Goal: Information Seeking & Learning: Learn about a topic

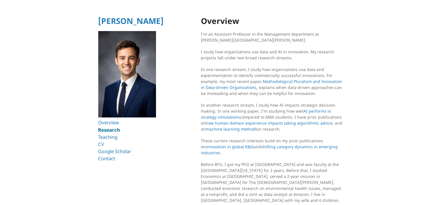
click at [107, 133] on link "Research" at bounding box center [109, 130] width 22 height 7
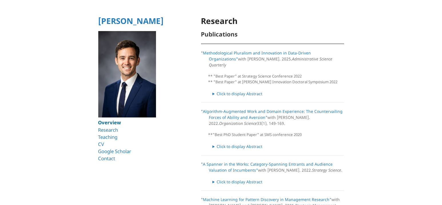
click at [111, 124] on link "Overview" at bounding box center [109, 122] width 23 height 7
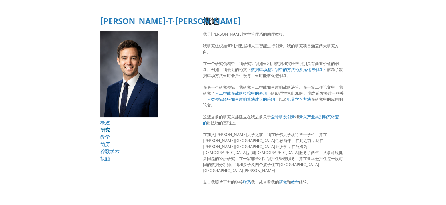
click at [105, 130] on font "研究" at bounding box center [105, 130] width 10 height 7
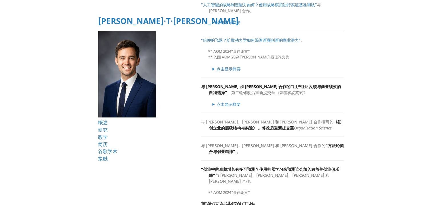
scroll to position [286, 0]
click at [225, 70] on font "点击显示摘要" at bounding box center [229, 68] width 24 height 5
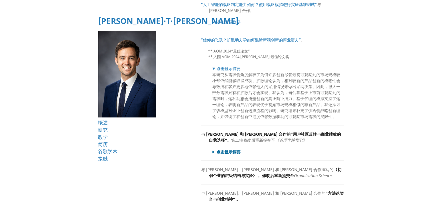
click at [231, 152] on font "点击显示摘要" at bounding box center [229, 151] width 24 height 5
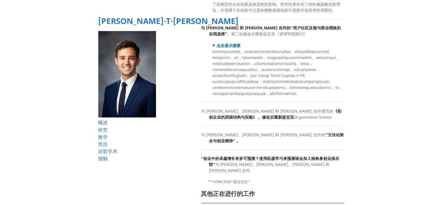
scroll to position [429, 0]
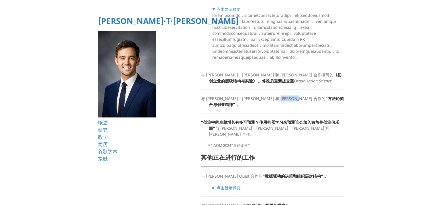
drag, startPoint x: 271, startPoint y: 127, endPoint x: 286, endPoint y: 128, distance: 15.5
click at [286, 101] on font "与 Travis Howell、Anavir Shermon 和 Todd Hall 合作的" at bounding box center [263, 98] width 125 height 5
drag, startPoint x: 279, startPoint y: 129, endPoint x: 274, endPoint y: 129, distance: 5.7
click at [279, 101] on font "与 Travis Howell、Anavir Shermon 和 Todd Hall 合作的" at bounding box center [263, 98] width 125 height 5
click at [271, 101] on font "与 Travis Howell、Anavir Shermon 和 Todd Hall 合作的" at bounding box center [263, 98] width 125 height 5
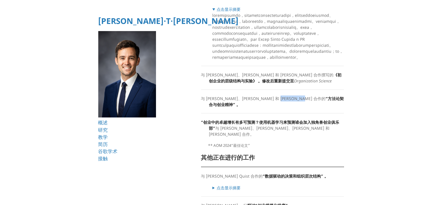
drag, startPoint x: 271, startPoint y: 127, endPoint x: 289, endPoint y: 129, distance: 18.0
click at [289, 101] on font "与 Travis Howell、Anavir Shermon 和 Todd Hall 合作的" at bounding box center [263, 98] width 125 height 5
click at [231, 101] on font "与 Travis Howell、Anavir Shermon 和 Todd Hall 合作的" at bounding box center [263, 98] width 125 height 5
click at [246, 101] on font "与 Travis Howell、Anavir Shermon 和 Todd Hall 合作的" at bounding box center [263, 98] width 125 height 5
click at [243, 101] on font "与 Travis Howell、Anavir Shermon 和 Todd Hall 合作的" at bounding box center [263, 98] width 125 height 5
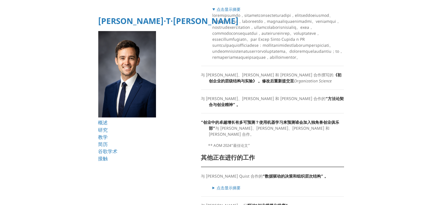
click at [249, 108] on p "与 Travis Howell、Anavir Shermon 和 Todd Hall 合作的 “方法论契合与创业精神” 。" at bounding box center [272, 102] width 143 height 12
drag, startPoint x: 248, startPoint y: 131, endPoint x: 264, endPoint y: 128, distance: 16.8
click at [264, 101] on font "与 Travis Howell、Anavir Shermon 和 Todd Hall 合作的" at bounding box center [263, 98] width 125 height 5
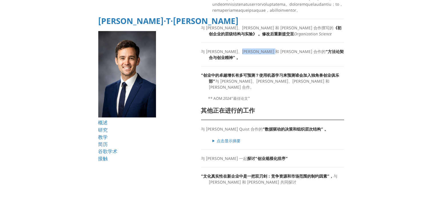
scroll to position [499, 0]
click at [221, 142] on font "点击显示摘要" at bounding box center [229, 140] width 24 height 5
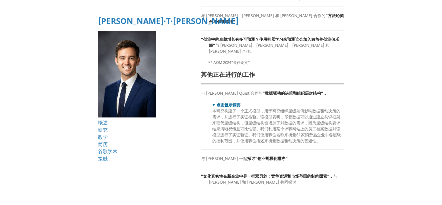
scroll to position [535, 0]
click at [271, 160] on font "探讨“创业规模化排序”" at bounding box center [267, 158] width 41 height 5
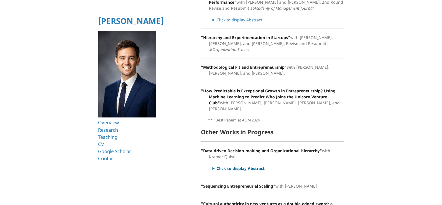
scroll to position [427, 0]
